Goal: Task Accomplishment & Management: Complete application form

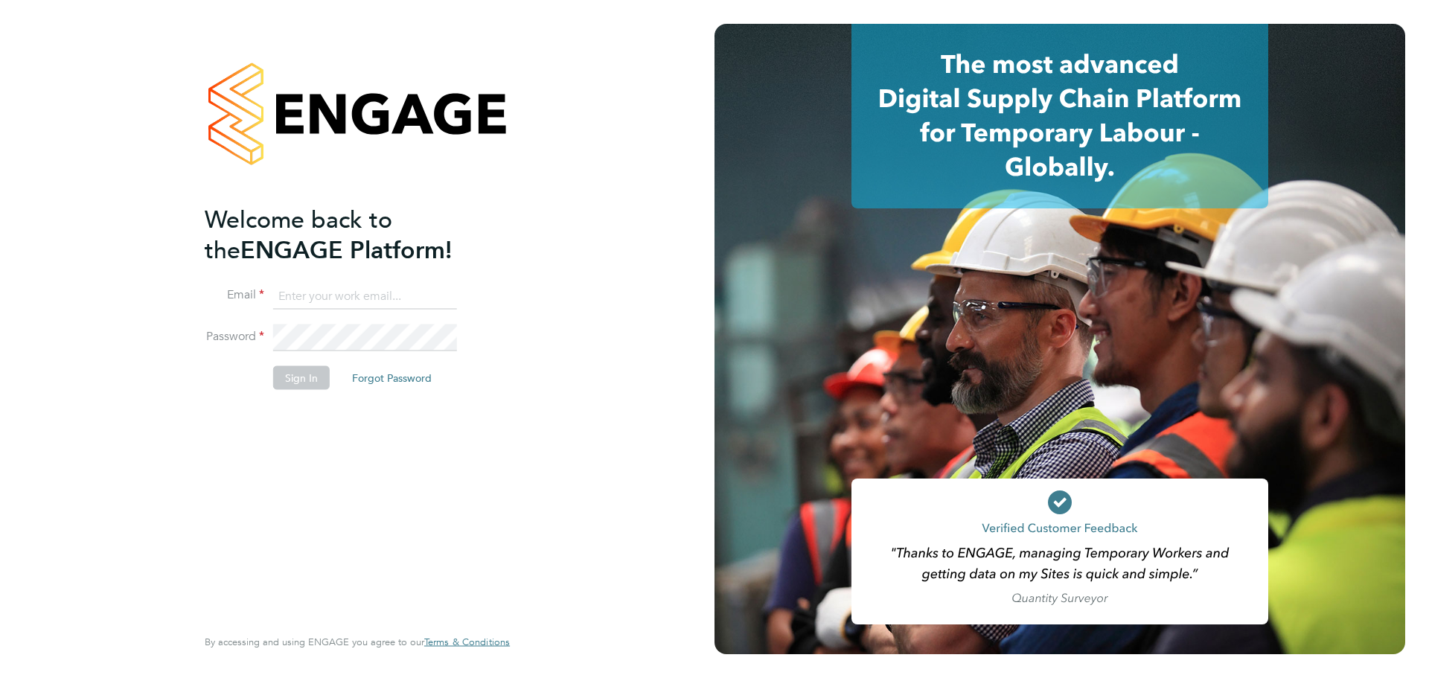
type input "[PERSON_NAME][EMAIL_ADDRESS][PERSON_NAME][DOMAIN_NAME]"
click at [301, 380] on button "Sign In" at bounding box center [301, 378] width 57 height 24
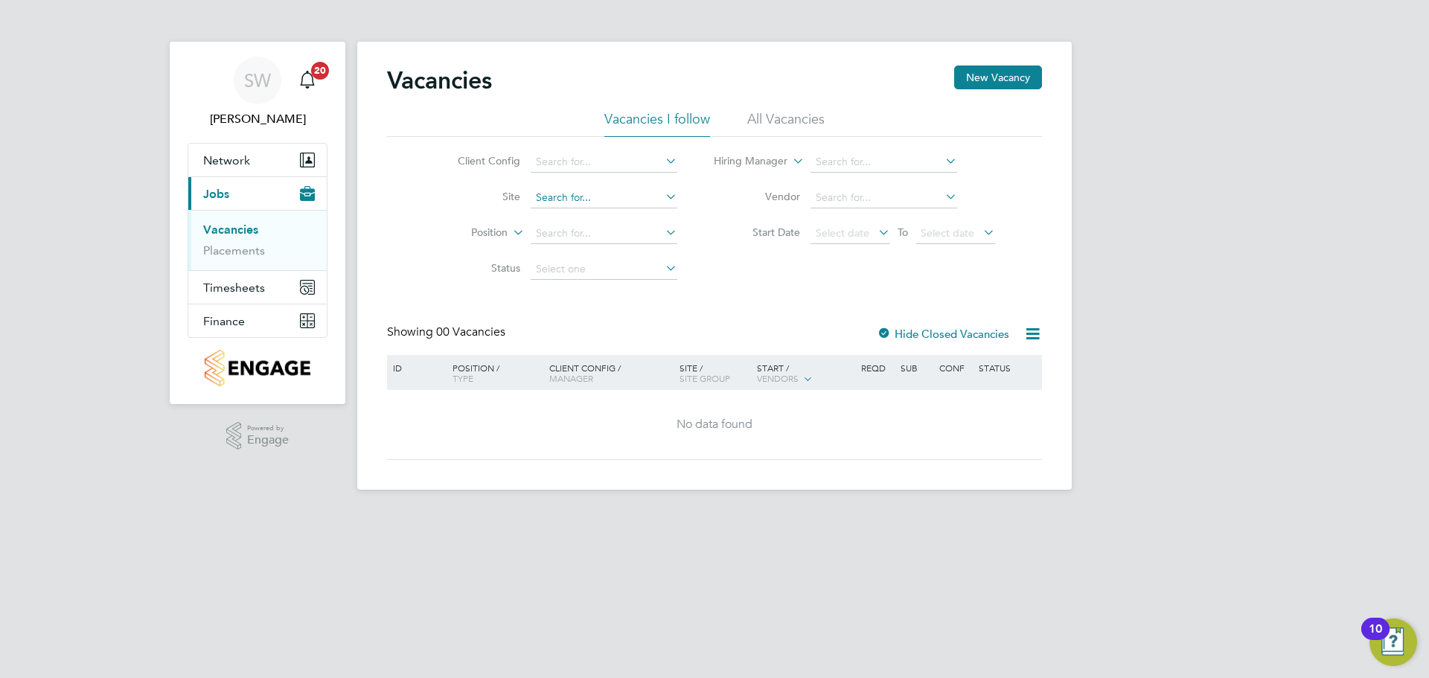
click at [615, 196] on input at bounding box center [604, 198] width 147 height 21
type input "great [PERSON_NAME]"
click at [234, 156] on span "Network" at bounding box center [226, 160] width 47 height 14
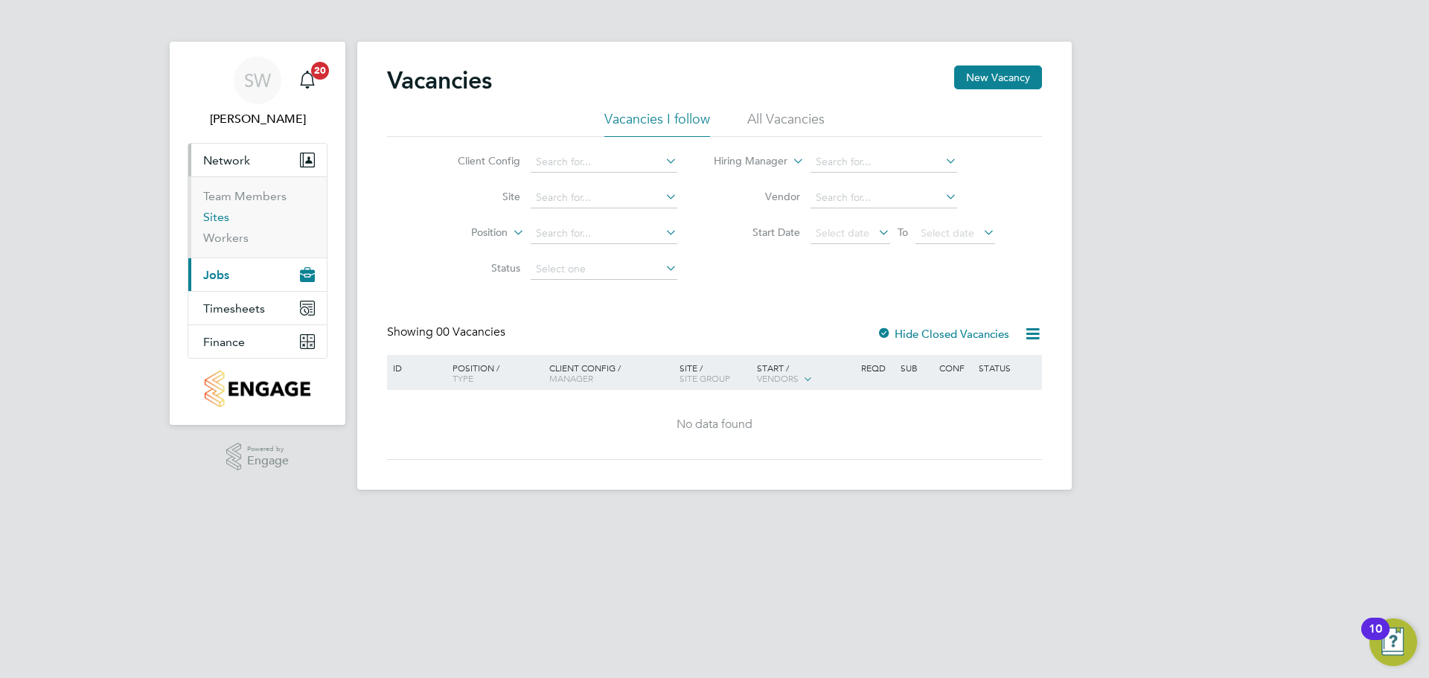
click at [222, 217] on link "Sites" at bounding box center [216, 217] width 26 height 14
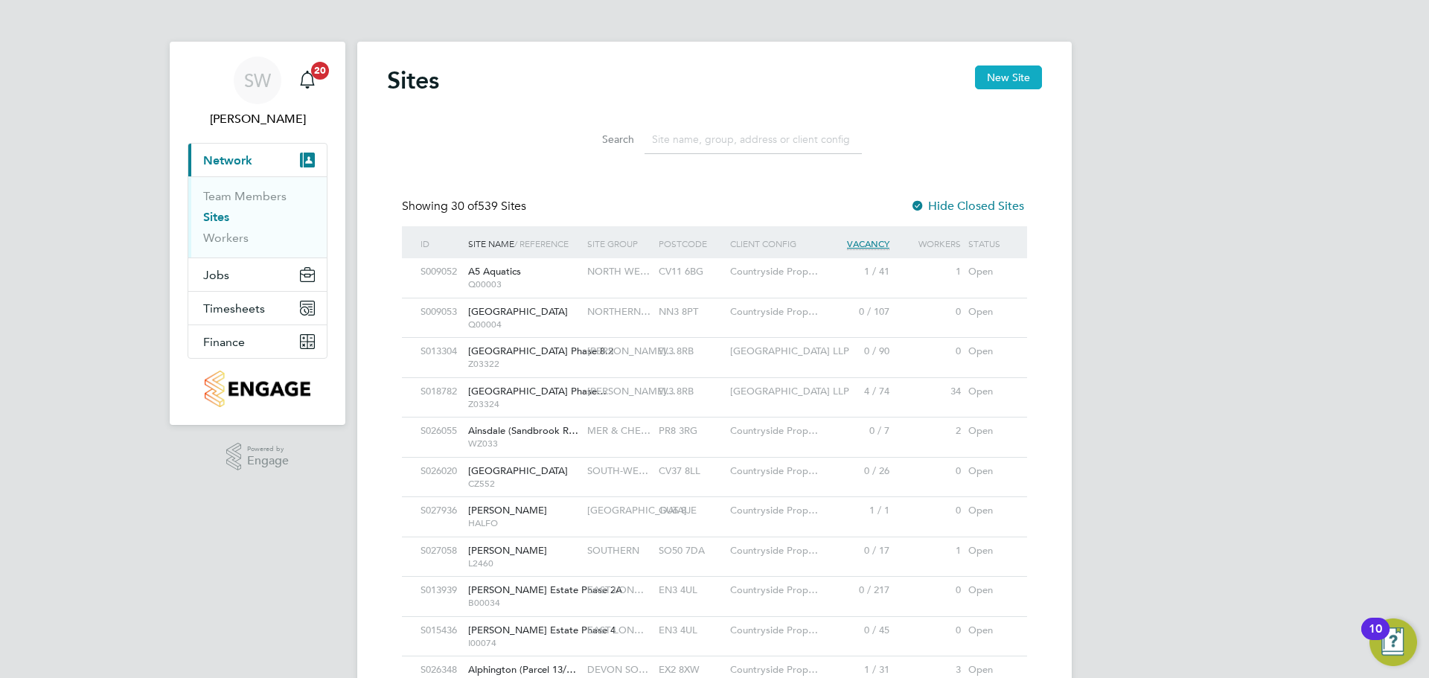
click at [995, 73] on button "New Site" at bounding box center [1008, 78] width 67 height 24
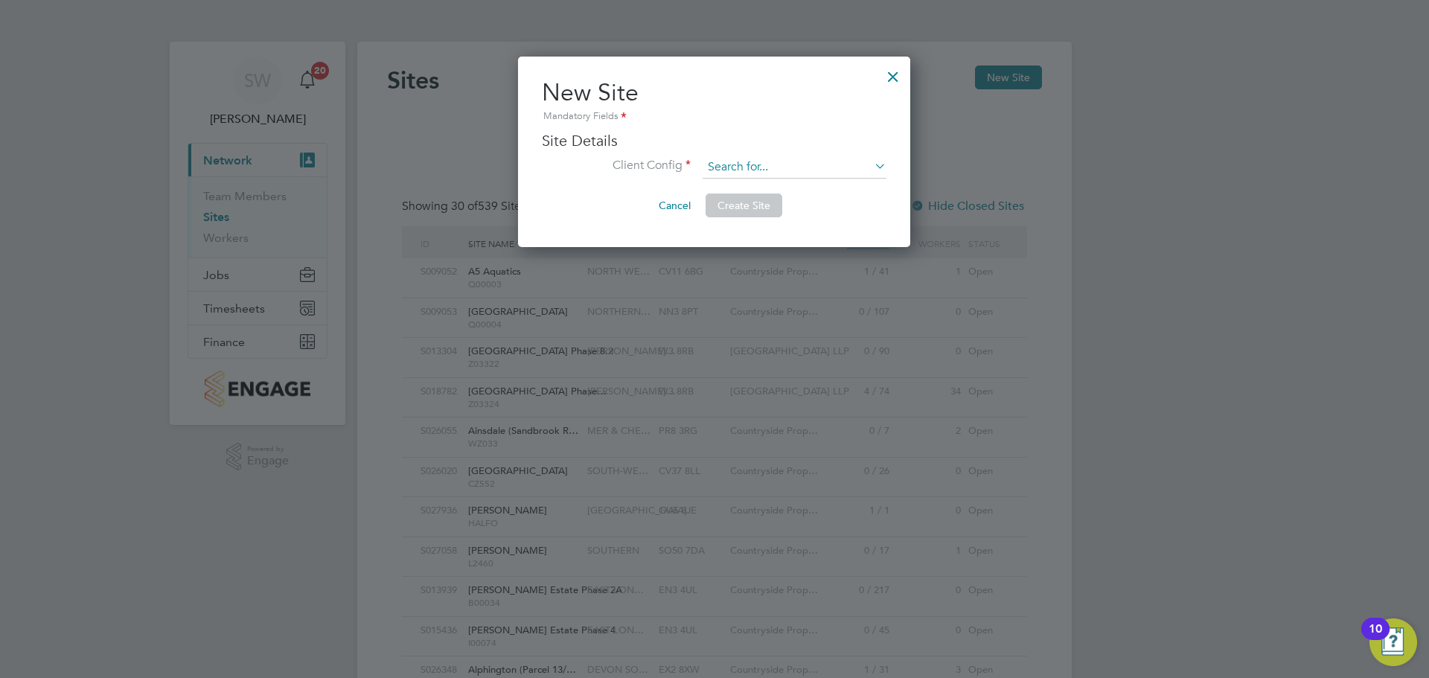
click at [750, 163] on input at bounding box center [795, 167] width 184 height 22
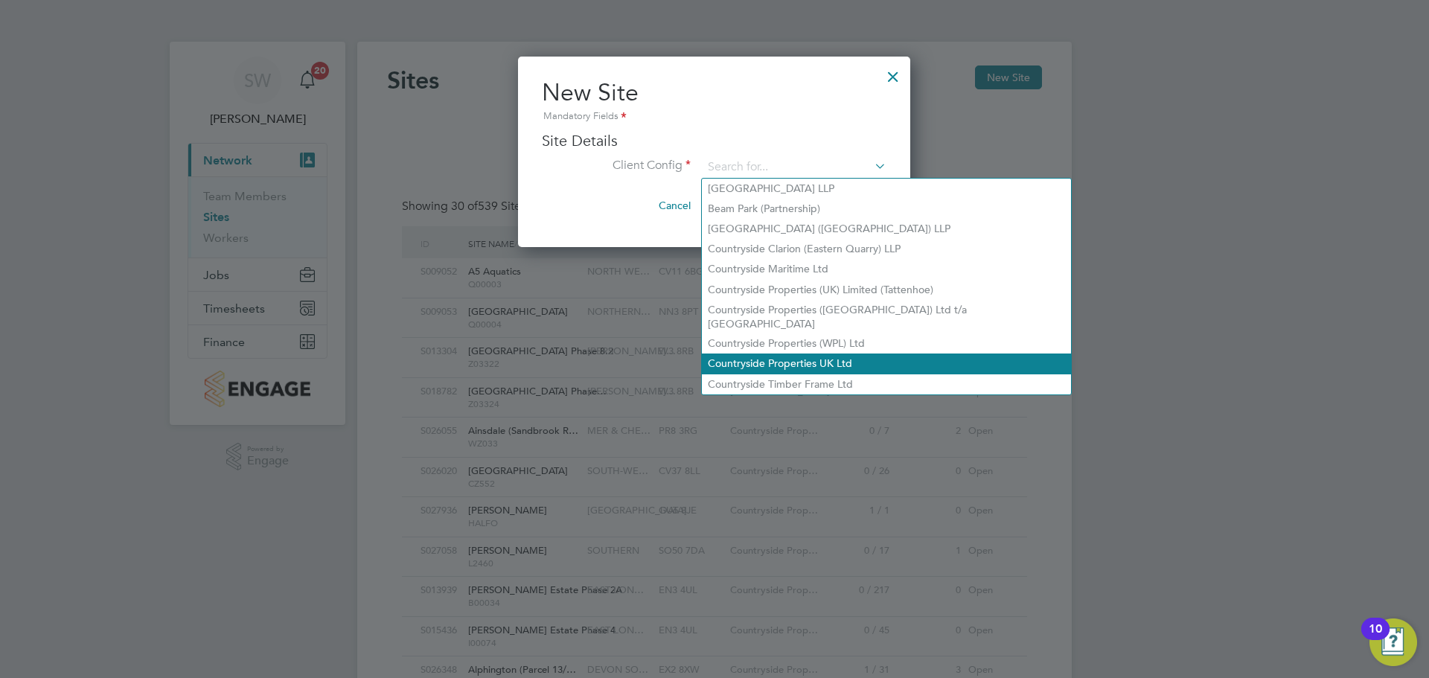
click at [800, 354] on li "Countryside Properties UK Ltd" at bounding box center [886, 364] width 369 height 20
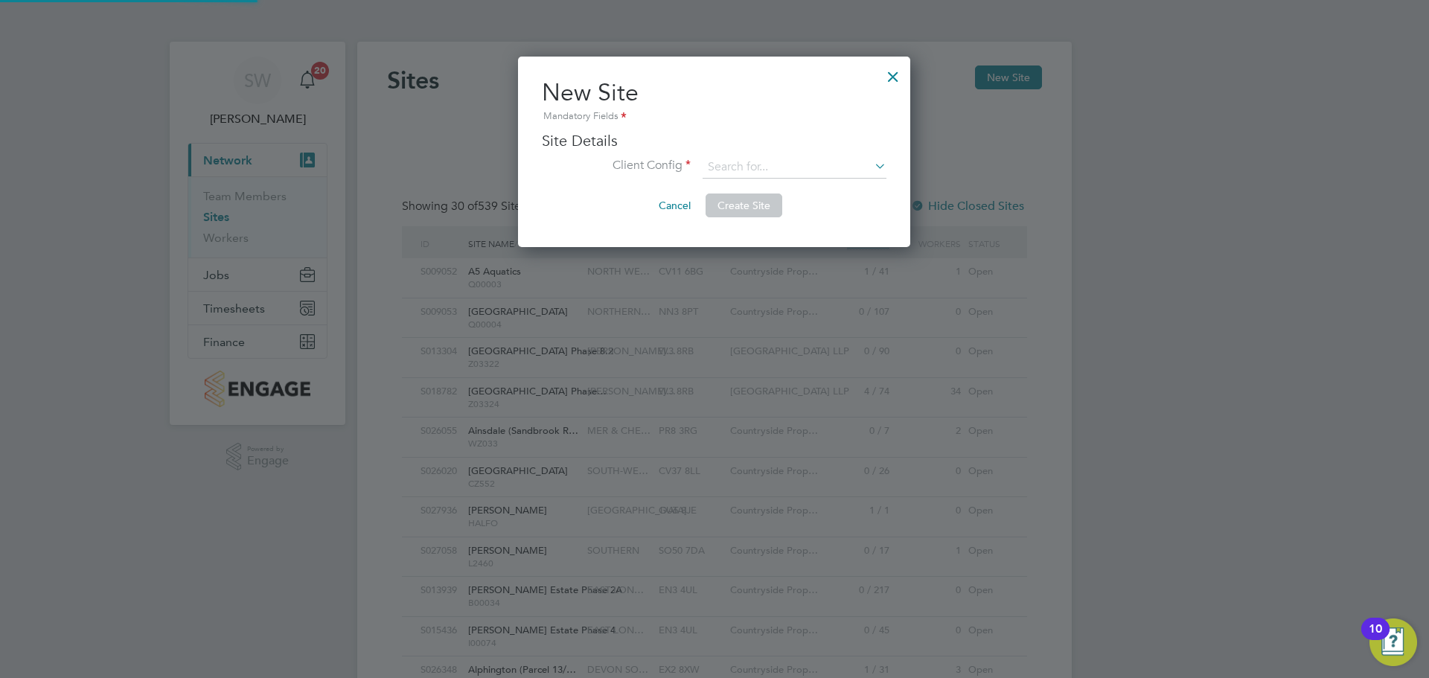
type input "Countryside Properties UK Ltd"
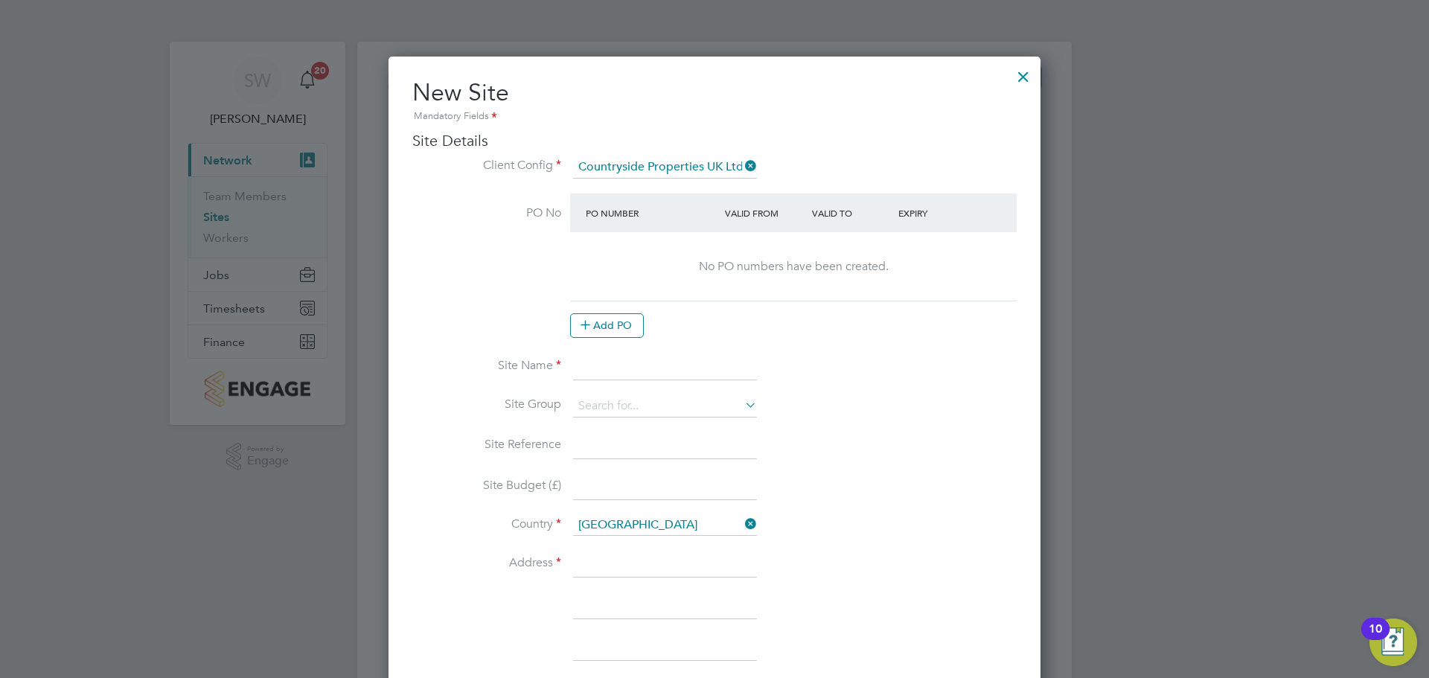
click at [597, 363] on input at bounding box center [665, 367] width 184 height 27
type input "Great Haddon Phase 3 VSEM"
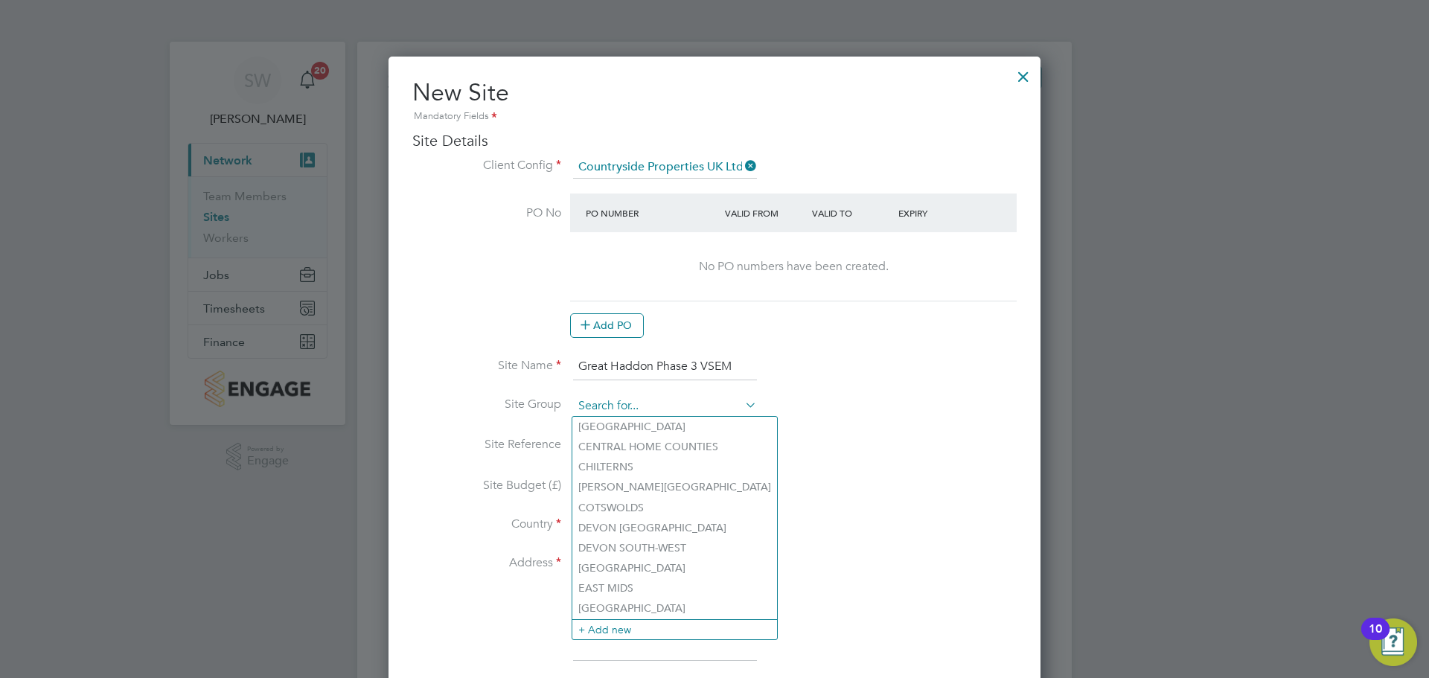
click at [635, 398] on input at bounding box center [665, 406] width 184 height 22
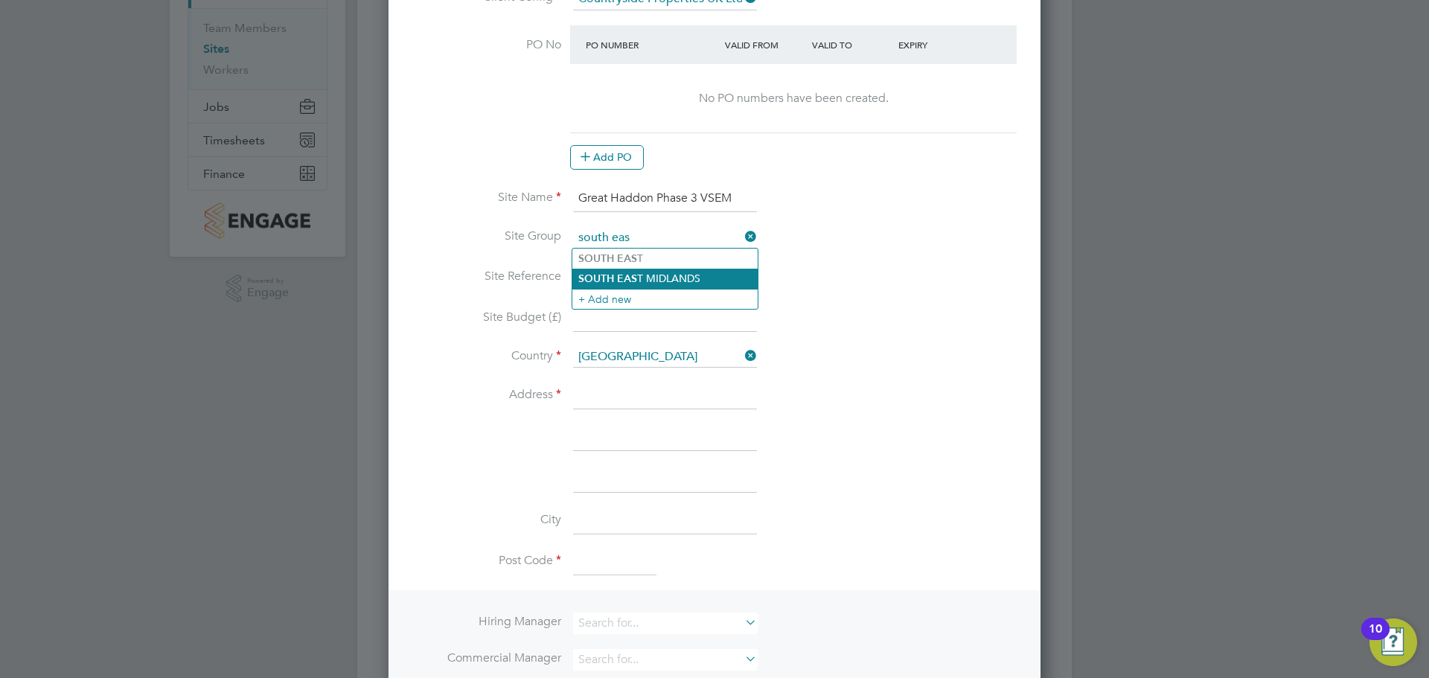
click at [637, 275] on li "SOUTH EAS T MIDLANDS" at bounding box center [665, 279] width 185 height 20
type input "[GEOGRAPHIC_DATA]"
click at [622, 274] on input at bounding box center [665, 277] width 184 height 27
click at [625, 399] on input at bounding box center [665, 396] width 184 height 27
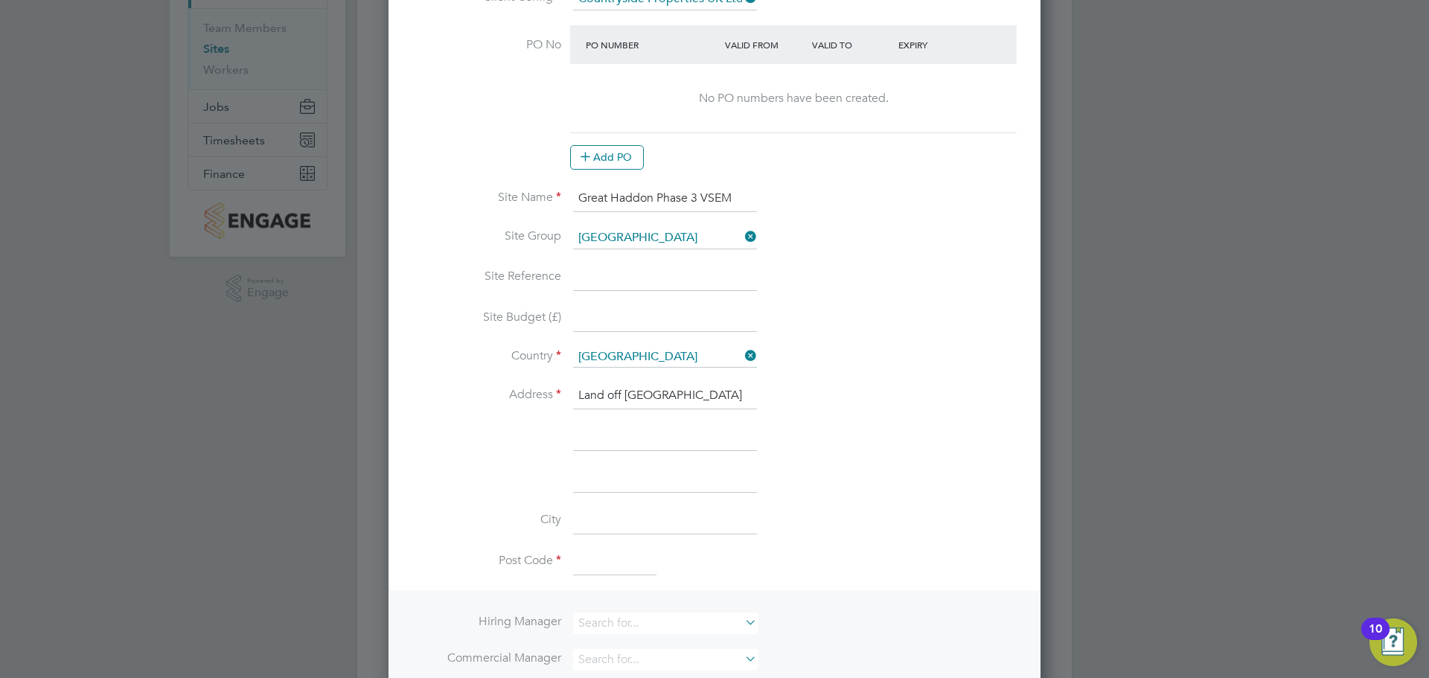
type input "Land off [GEOGRAPHIC_DATA]"
click at [604, 555] on input at bounding box center [614, 562] width 83 height 27
paste input "PE7 3TB"
type input "PE7 3TB"
click at [384, 561] on div at bounding box center [714, 339] width 1429 height 678
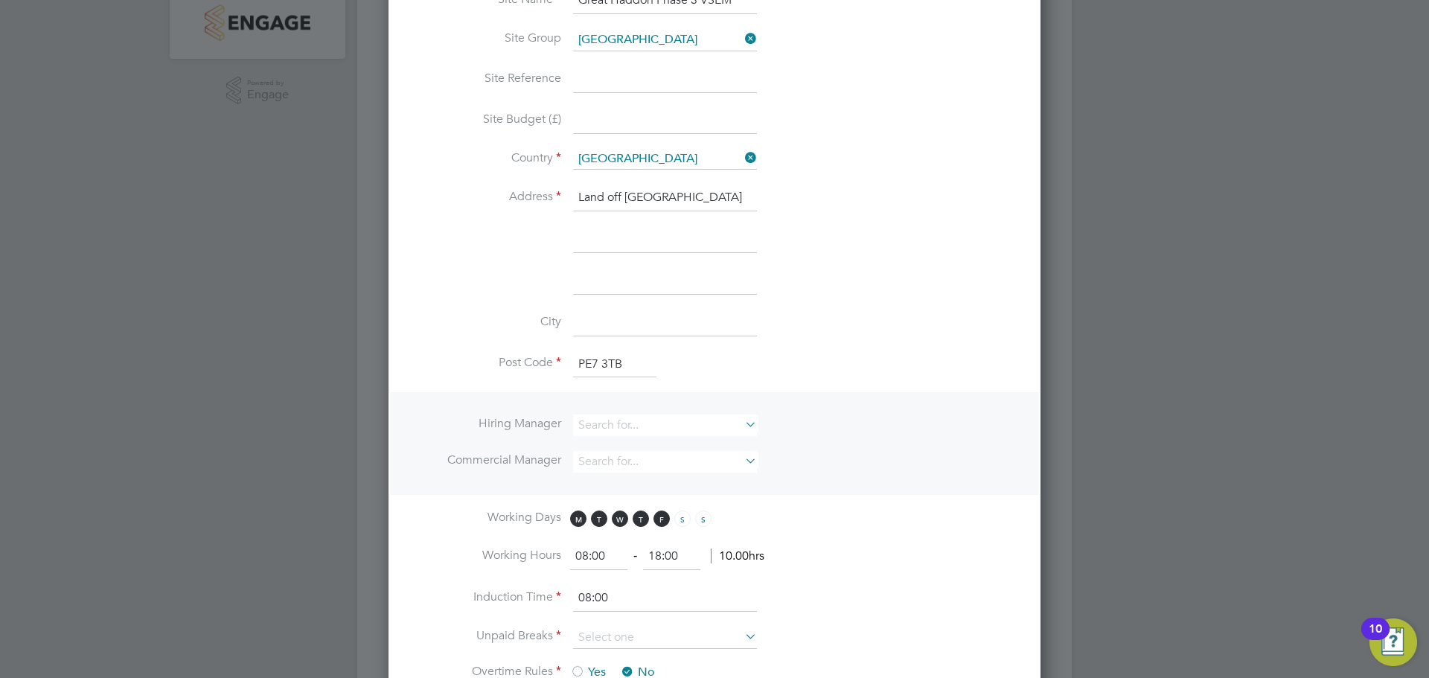
scroll to position [367, 0]
click at [696, 461] on input at bounding box center [665, 461] width 184 height 22
click at [668, 478] on b "Wil" at bounding box center [676, 481] width 16 height 13
type input "[PERSON_NAME]"
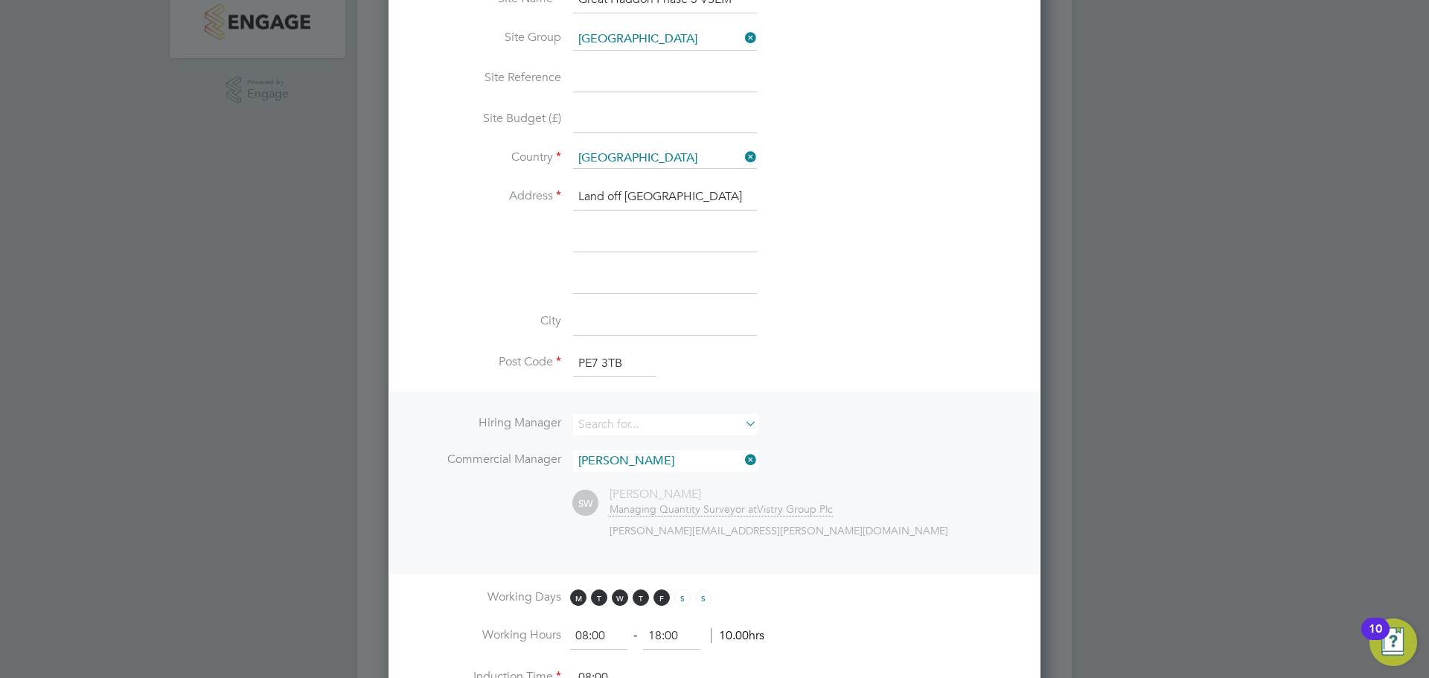
scroll to position [1401, 653]
click at [440, 544] on ul "Hiring Manager Commercial Manager [PERSON_NAME] SW [PERSON_NAME] Managing Quant…" at bounding box center [714, 483] width 605 height 138
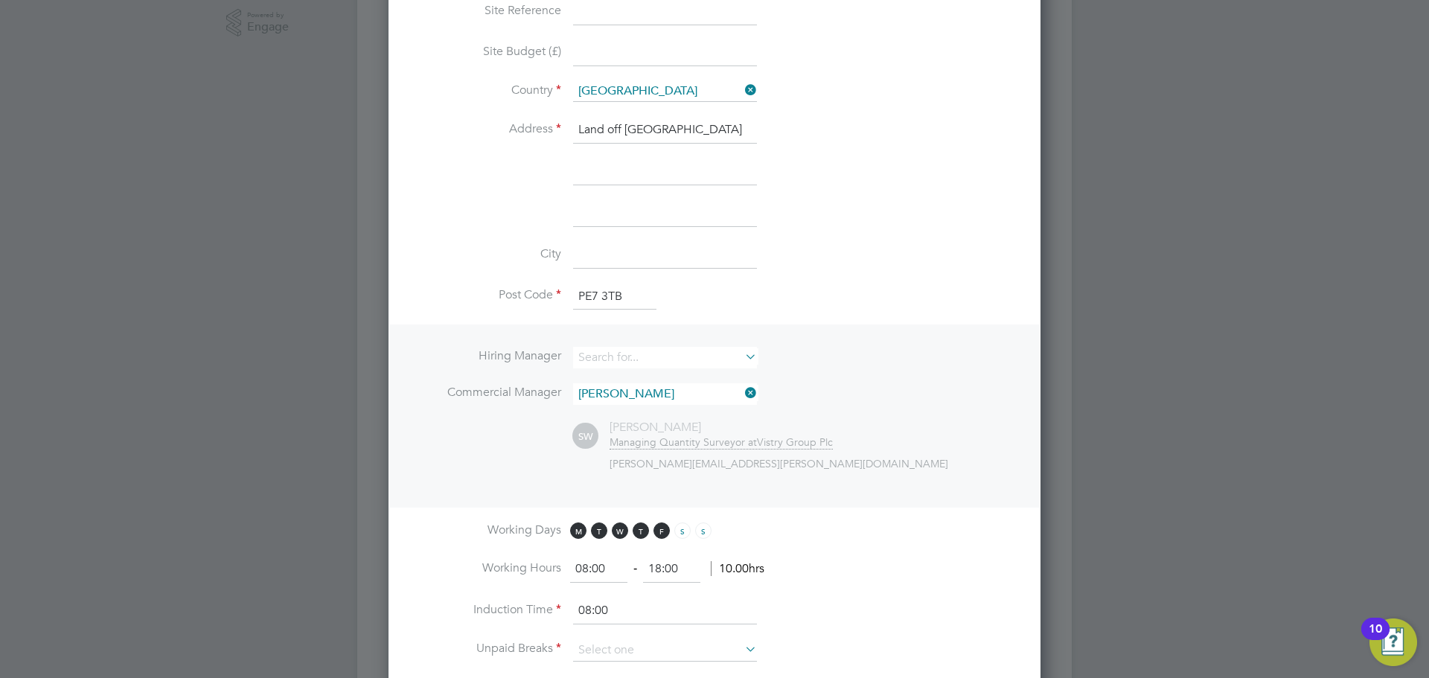
scroll to position [436, 0]
click at [664, 562] on input "18:00" at bounding box center [671, 567] width 57 height 27
type input "17:00"
click at [891, 561] on li "Working Hours 08:00 ‐ 17:00 9.00hrs" at bounding box center [714, 575] width 605 height 42
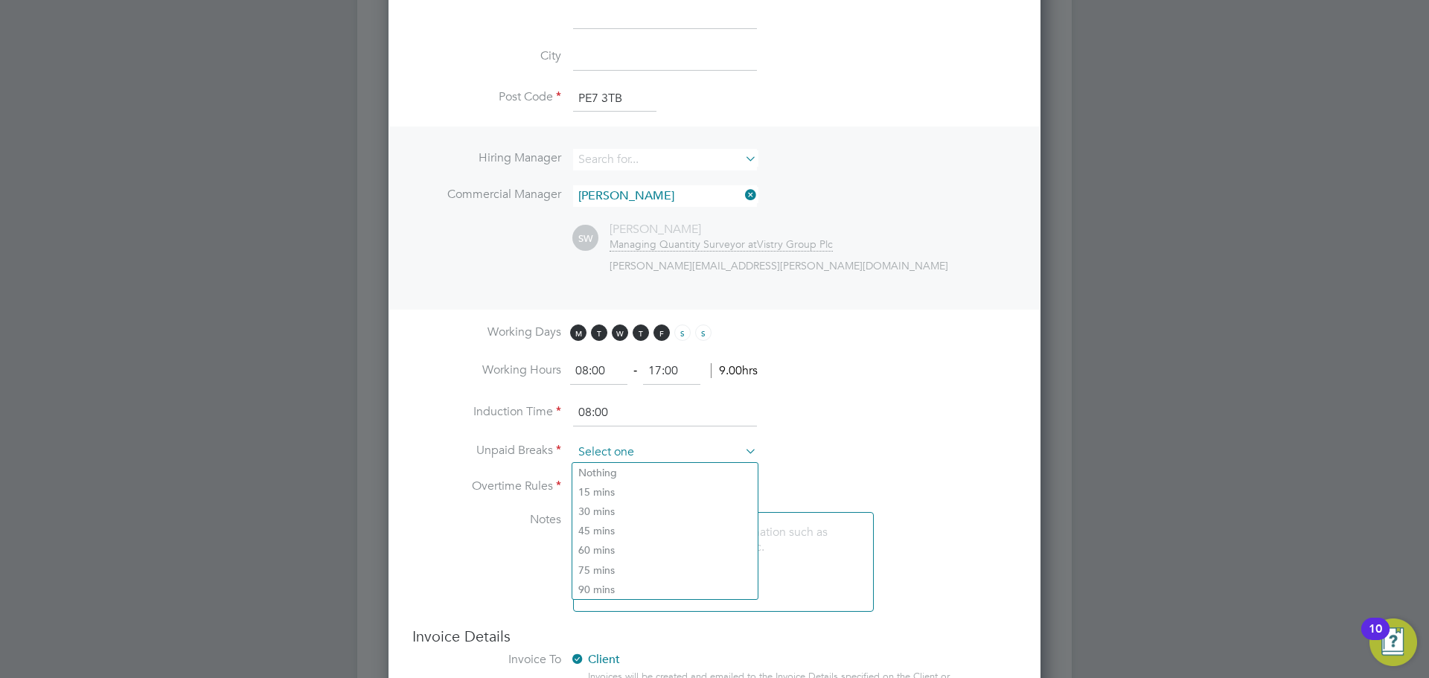
click at [613, 450] on input at bounding box center [665, 453] width 184 height 22
click at [602, 554] on li "60 mins" at bounding box center [665, 550] width 185 height 19
type input "60 mins"
click at [436, 549] on li "Notes" at bounding box center [714, 569] width 605 height 115
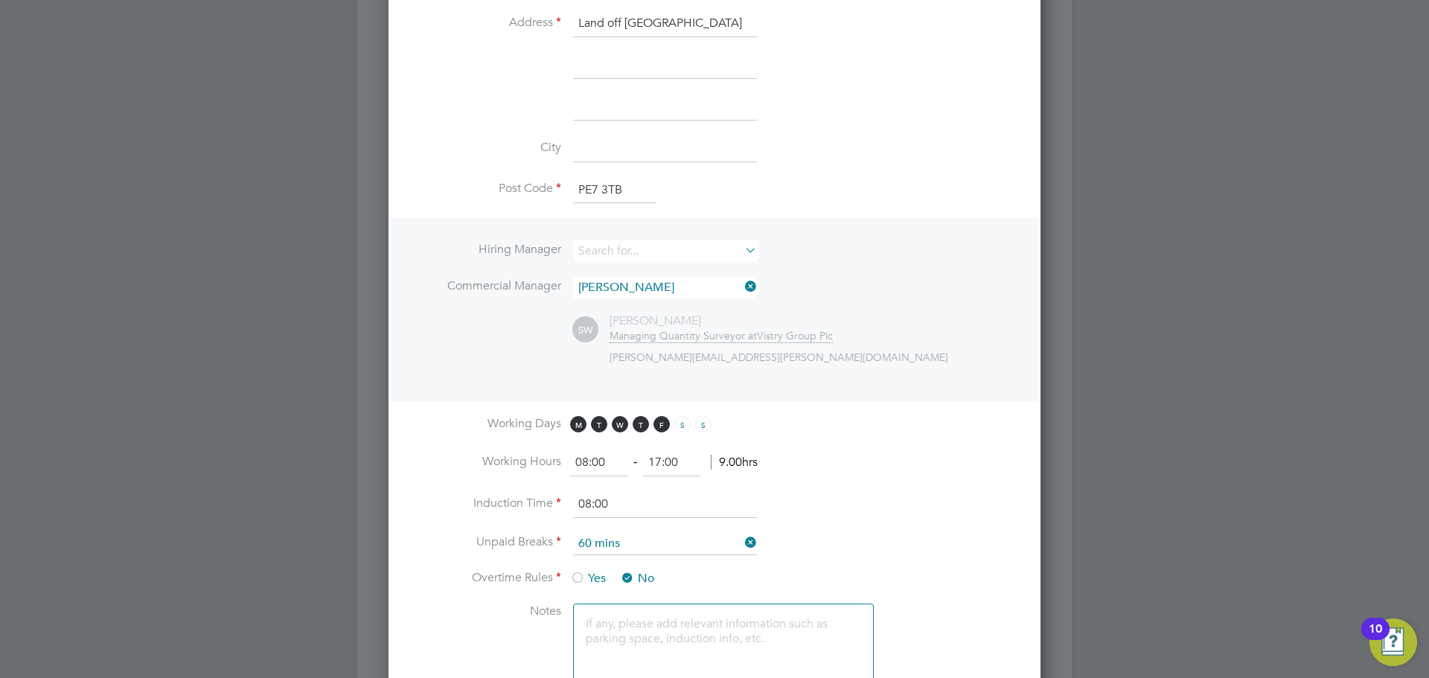
scroll to position [540, 0]
click at [608, 255] on input at bounding box center [665, 252] width 184 height 22
click at [589, 269] on b "Gur" at bounding box center [588, 272] width 18 height 13
type input "[PERSON_NAME]"
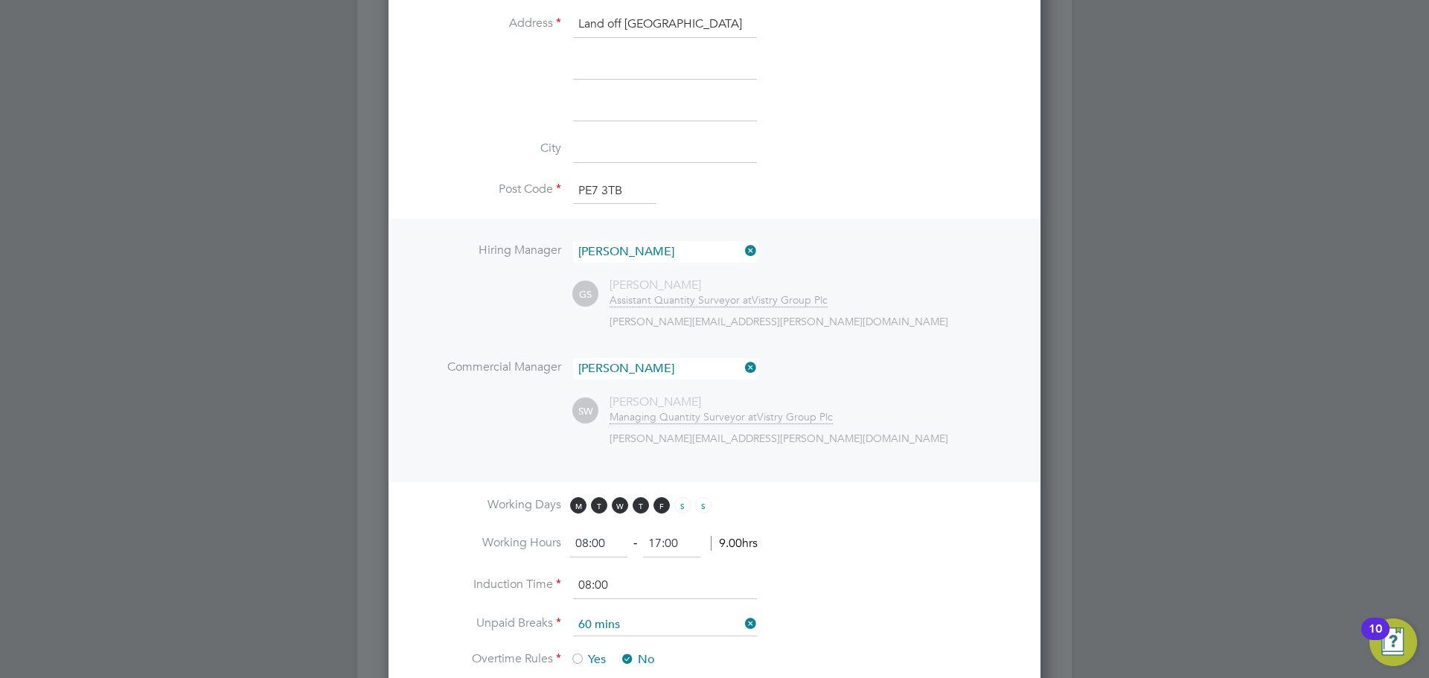
click at [471, 409] on ul "Hiring Manager [PERSON_NAME] GS [PERSON_NAME] Assistant Quantity Surveyor at Vi…" at bounding box center [714, 350] width 605 height 219
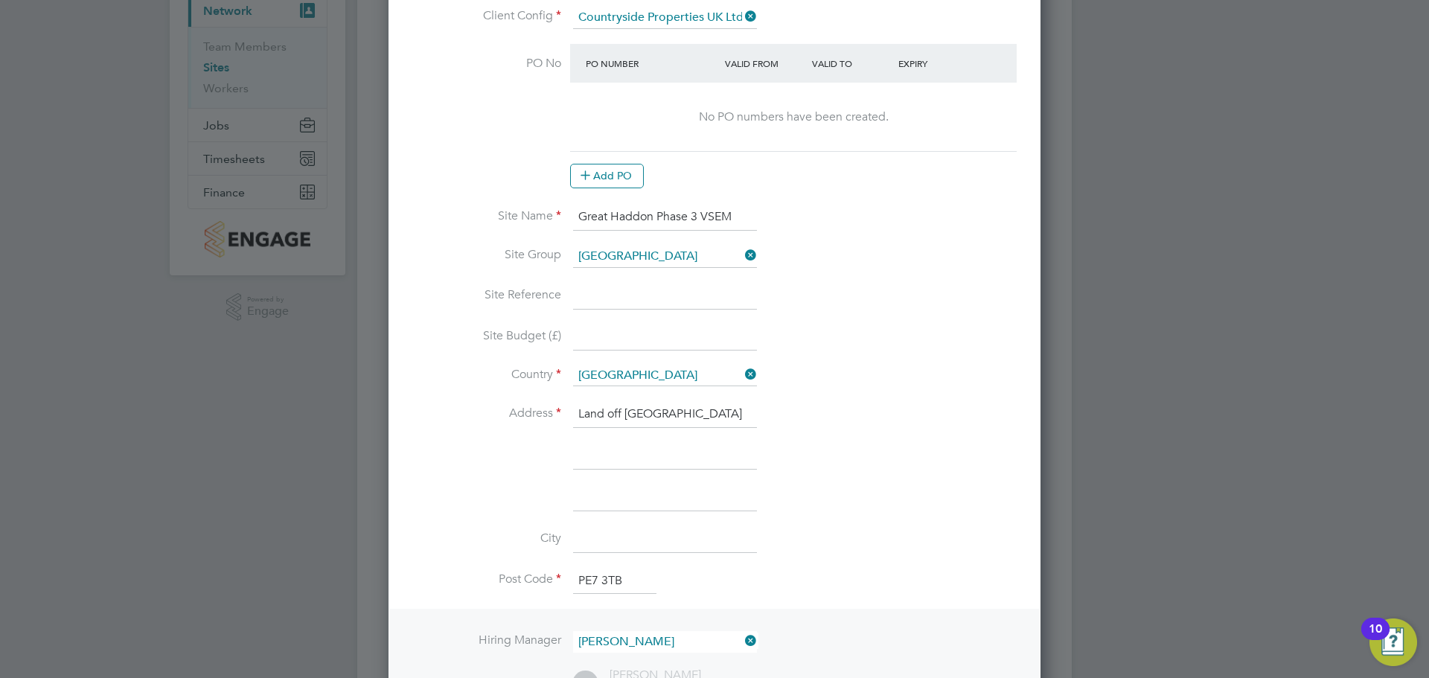
scroll to position [118, 0]
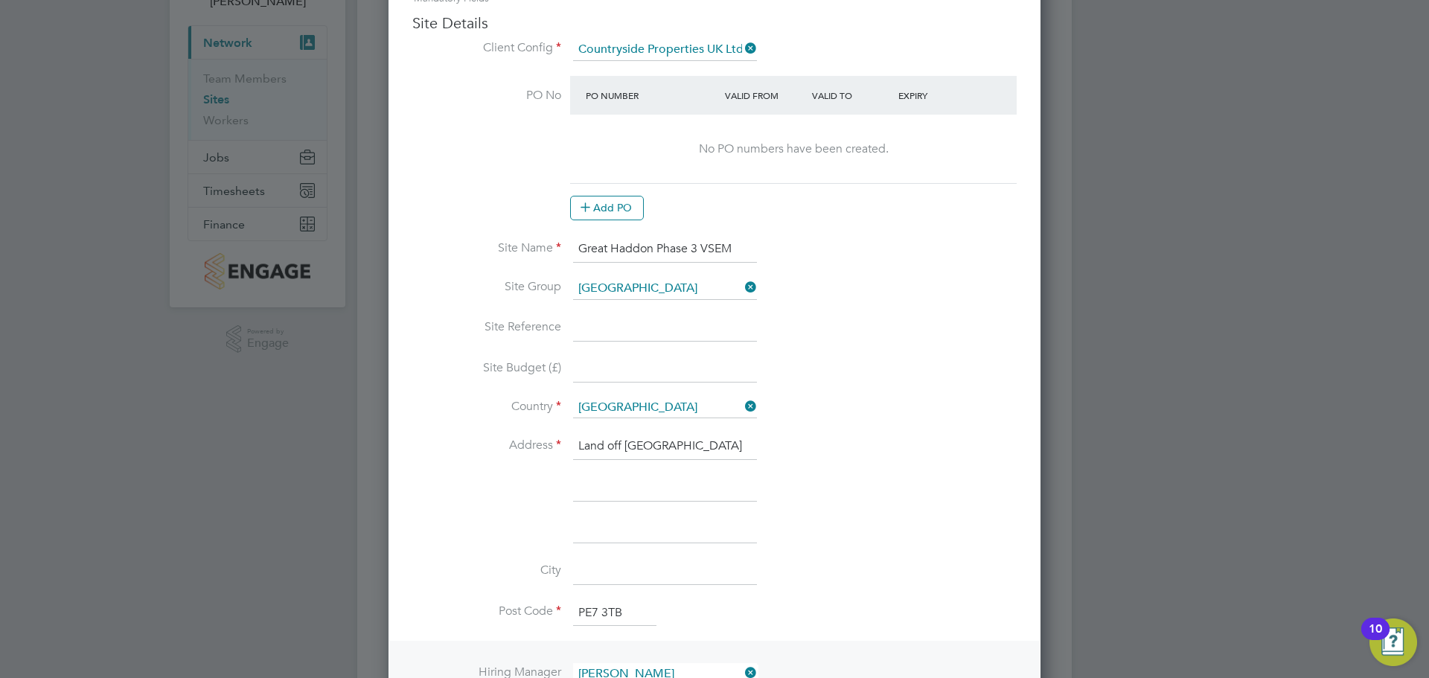
click at [601, 329] on input at bounding box center [665, 328] width 184 height 27
type input "MY004"
click at [734, 246] on input "Great Haddon Phase 3 VSEM" at bounding box center [665, 249] width 184 height 27
type input "Great Haddon Phase 3 VSEM, MY004"
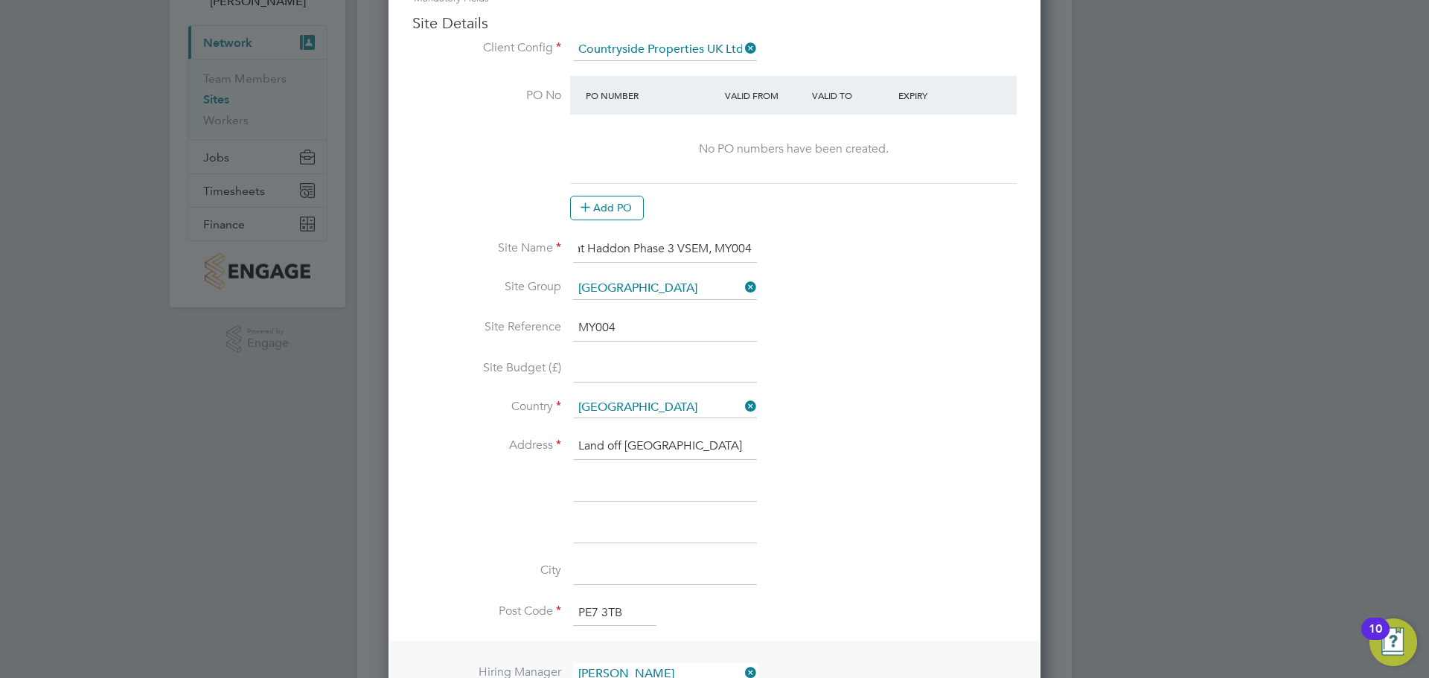
click at [842, 305] on li "Site Group [GEOGRAPHIC_DATA]" at bounding box center [714, 296] width 605 height 37
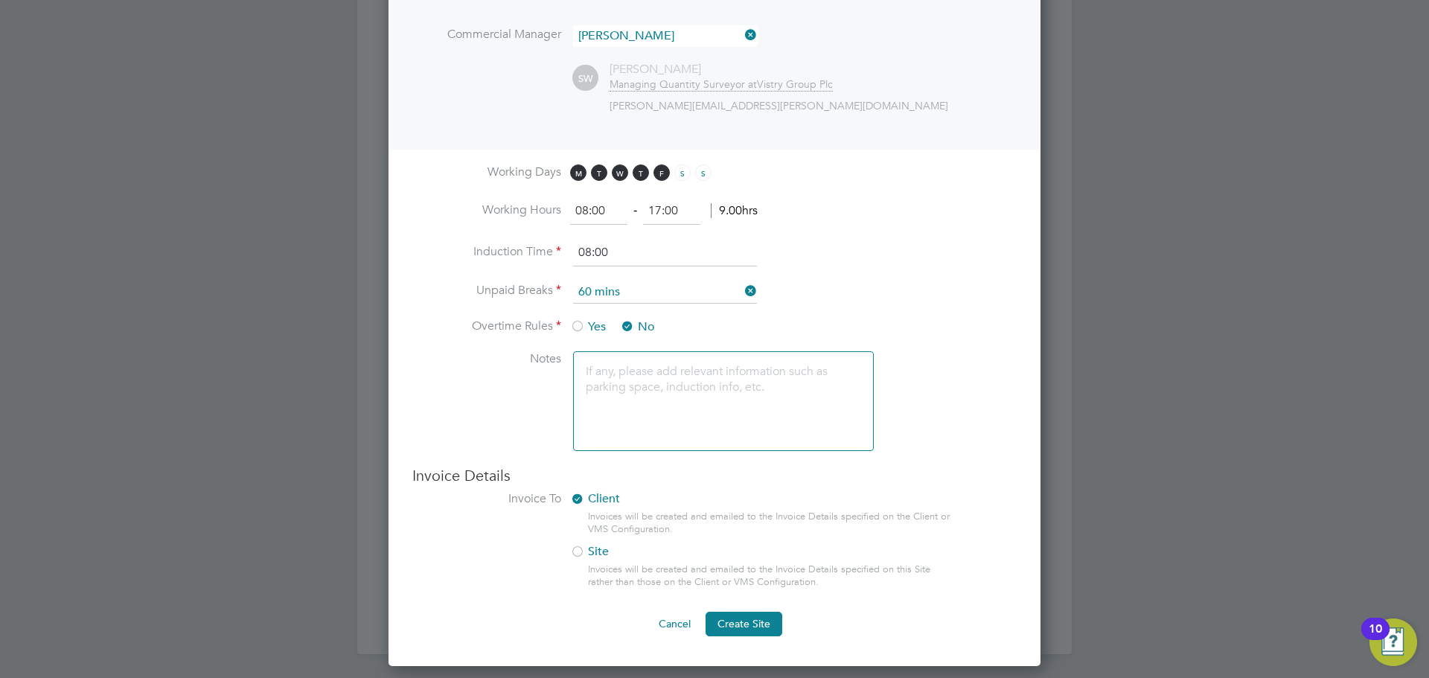
scroll to position [871, 0]
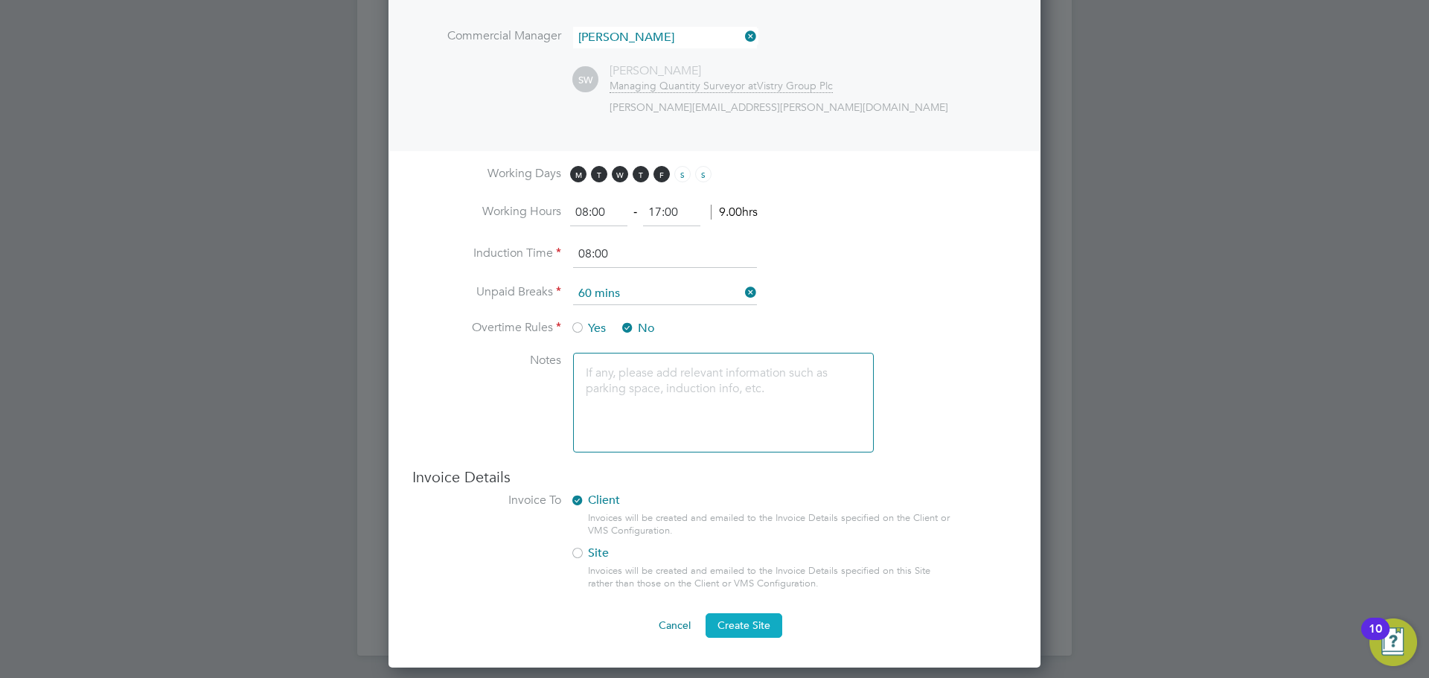
click at [749, 624] on span "Create Site" at bounding box center [744, 625] width 53 height 13
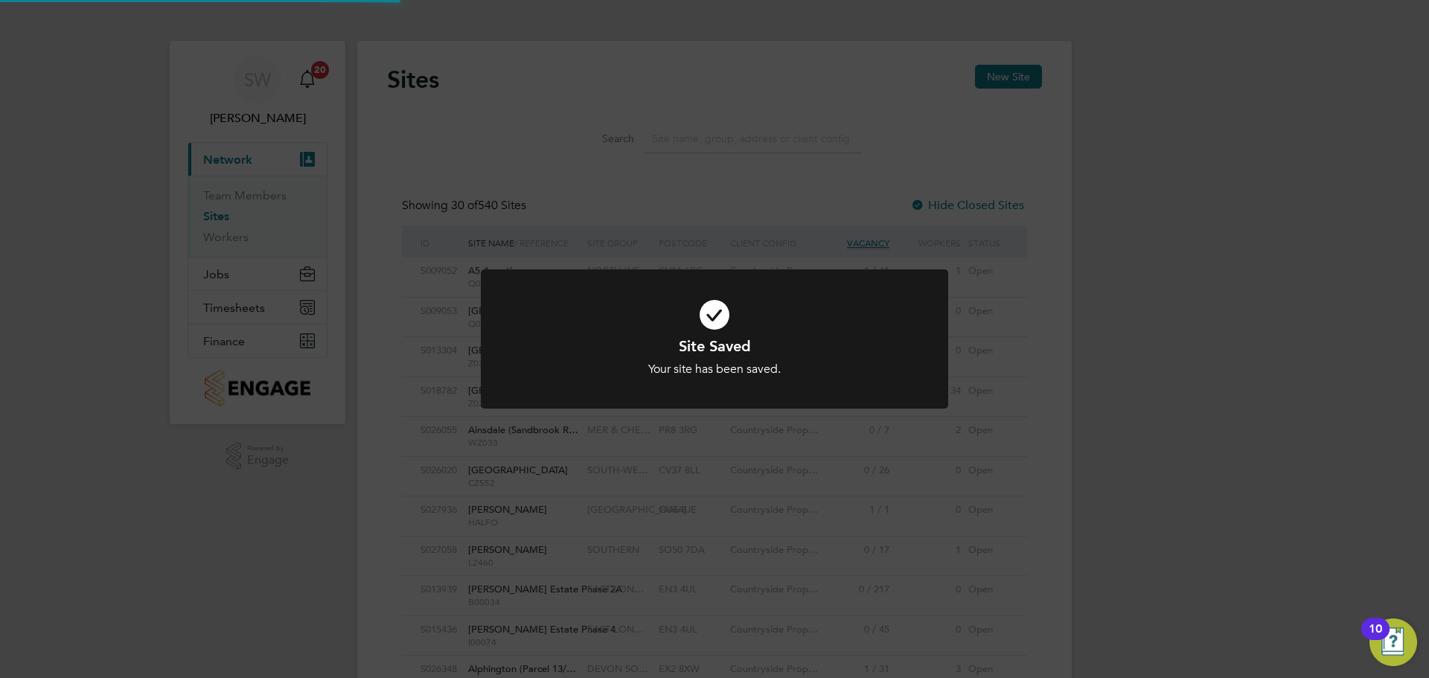
scroll to position [0, 0]
click at [458, 152] on div "Site Saved Your site has been saved. Cancel Okay" at bounding box center [714, 339] width 1429 height 678
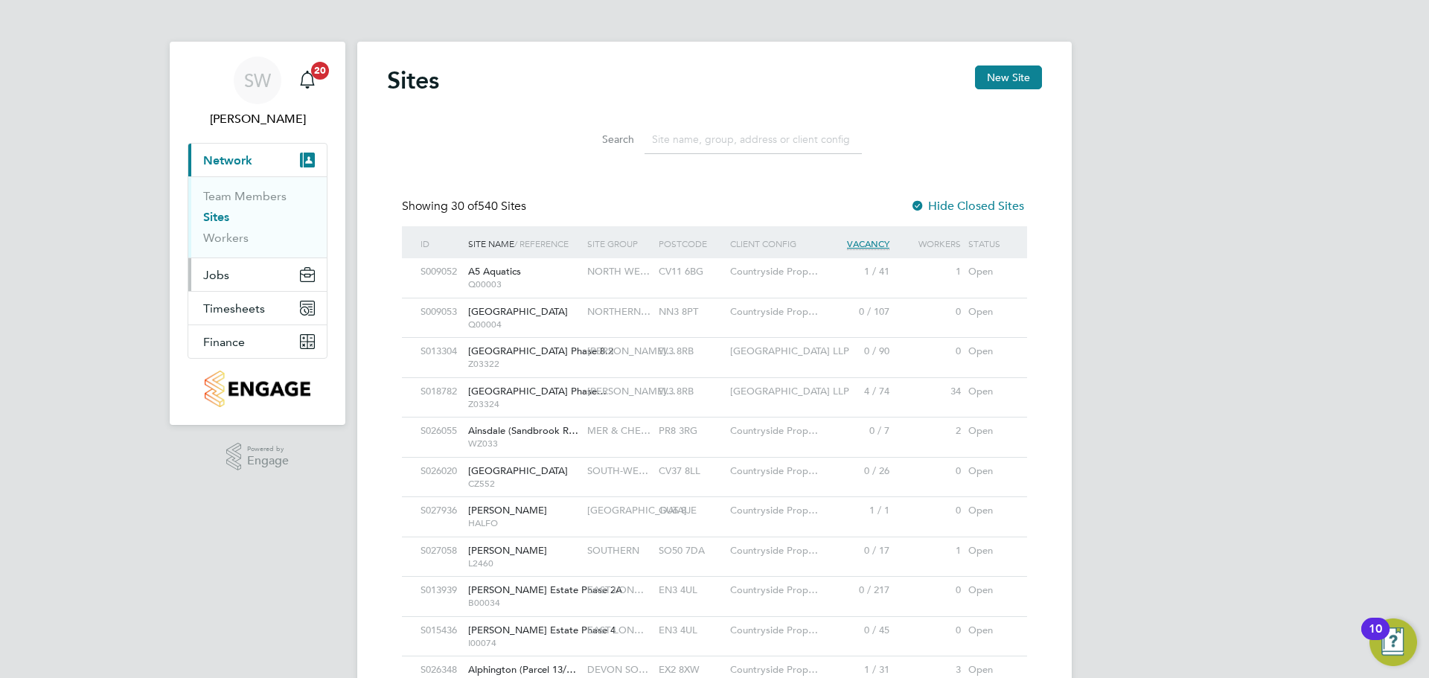
click at [225, 285] on button "Jobs" at bounding box center [257, 274] width 138 height 33
click at [234, 270] on button "Jobs" at bounding box center [257, 274] width 138 height 33
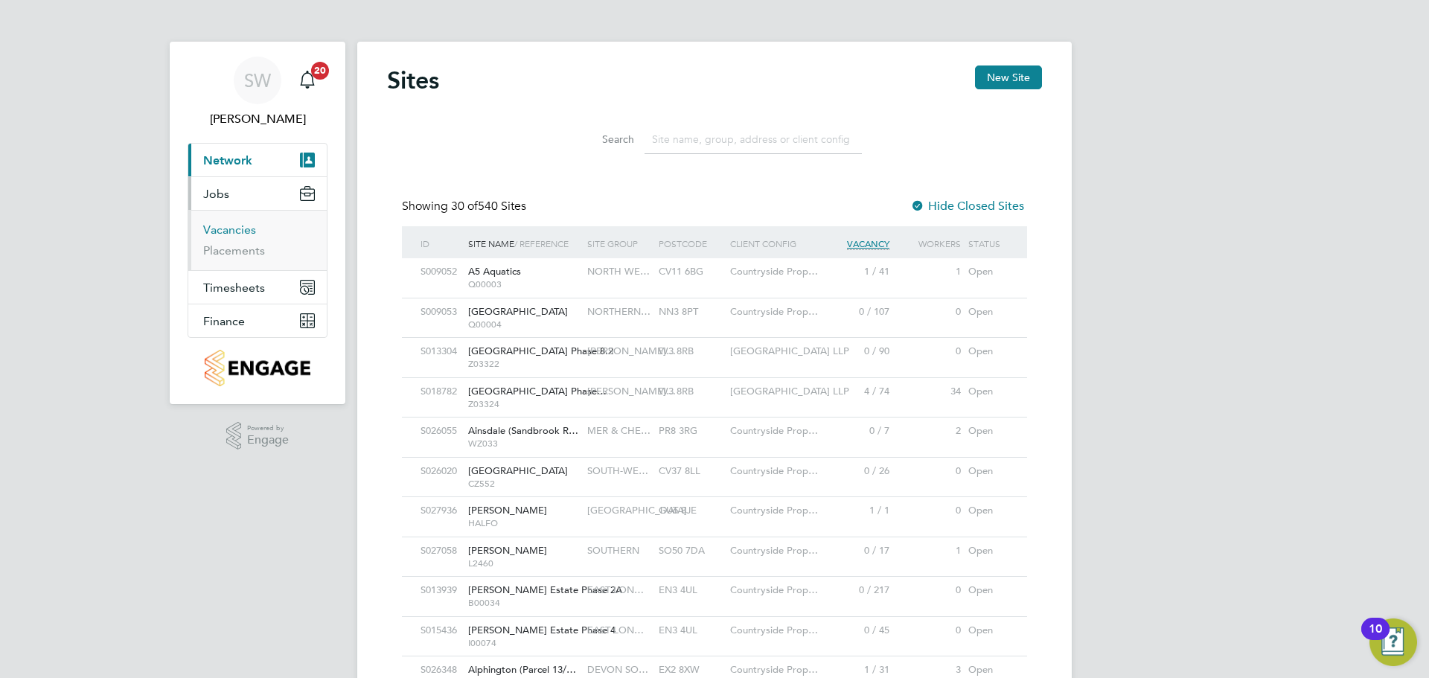
click at [232, 232] on link "Vacancies" at bounding box center [229, 230] width 53 height 14
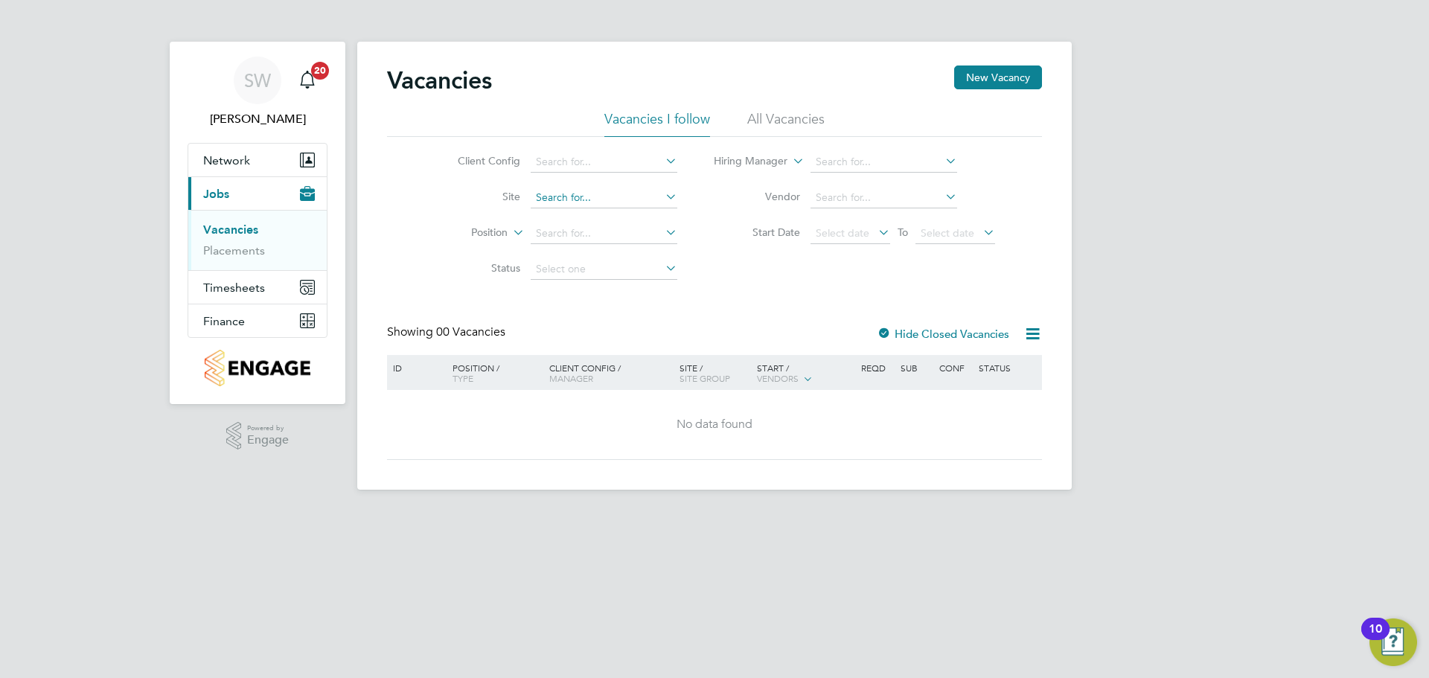
click at [560, 191] on input at bounding box center [604, 198] width 147 height 21
type input "great [PERSON_NAME]"
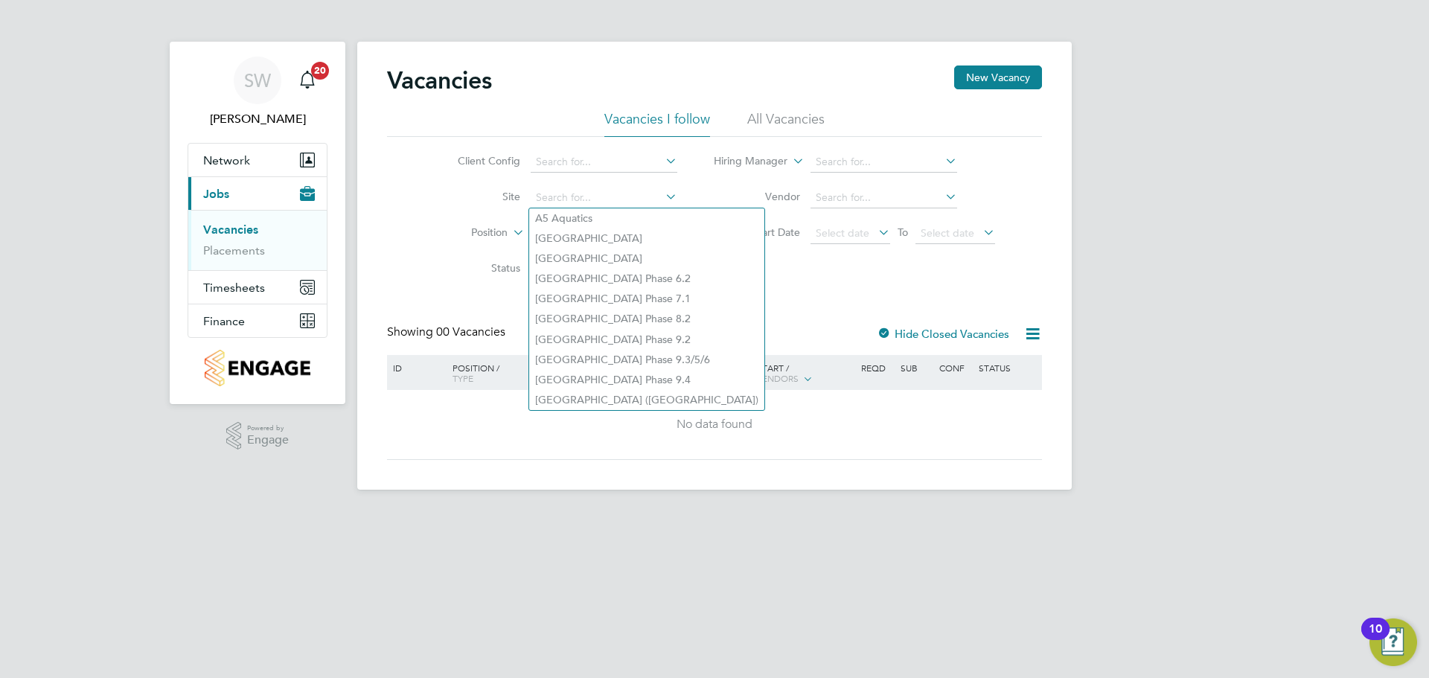
click at [1149, 447] on div "SW [PERSON_NAME] Notifications 20 Applications: Network Team Members Sites Work…" at bounding box center [714, 257] width 1429 height 514
